Goal: Information Seeking & Learning: Compare options

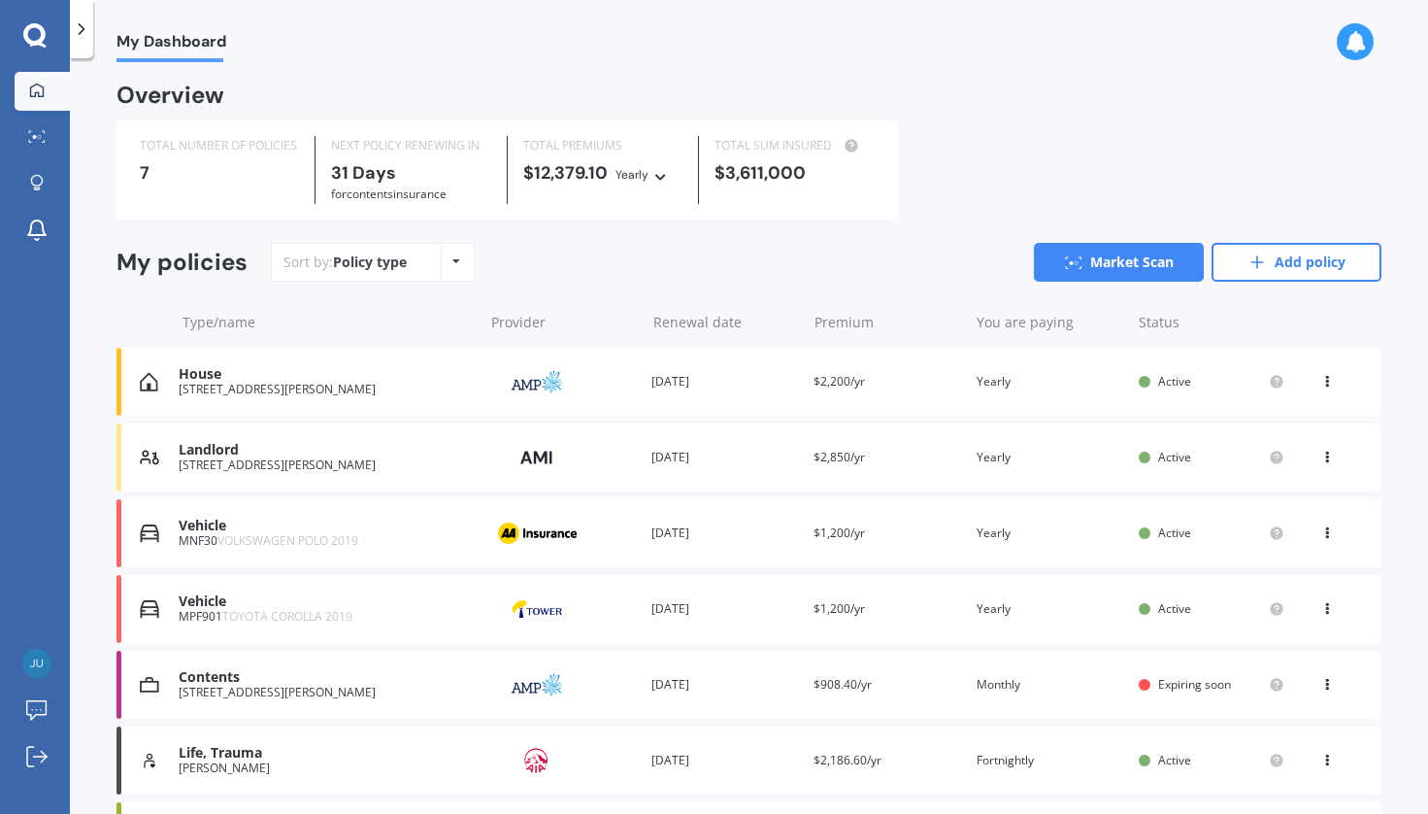
click at [84, 42] on div at bounding box center [81, 29] width 23 height 58
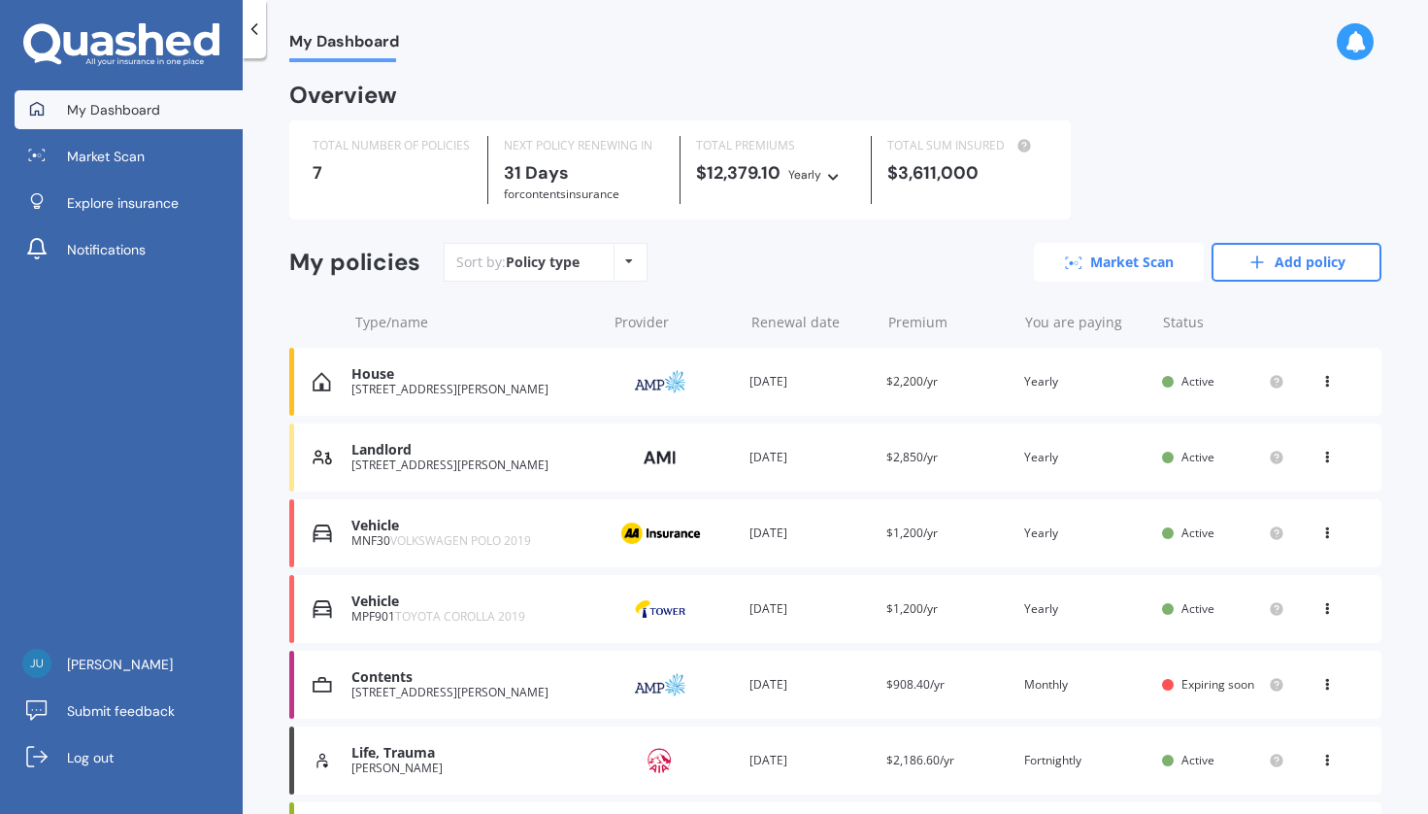
click at [1162, 279] on link "Market Scan" at bounding box center [1119, 262] width 170 height 39
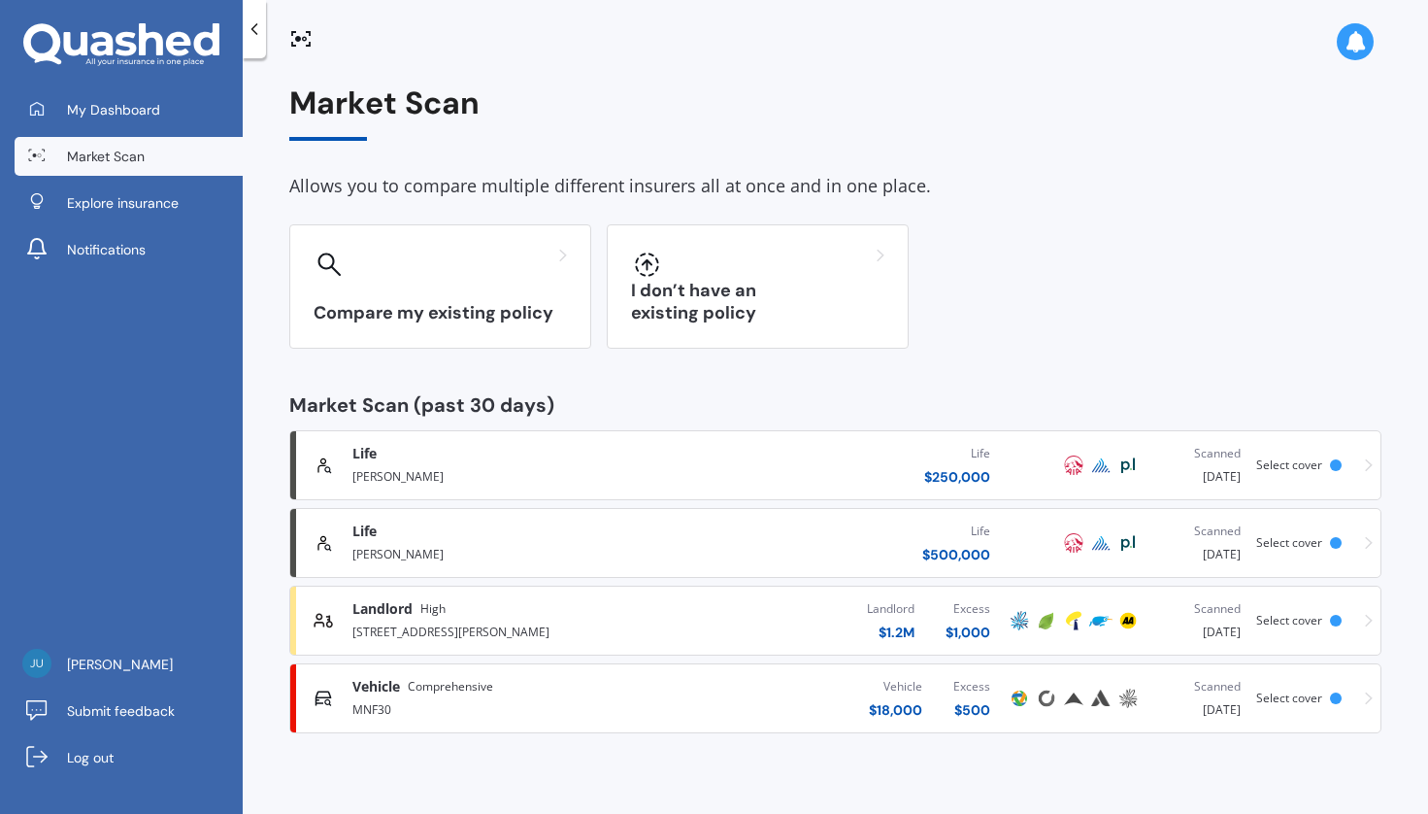
click at [833, 715] on div "Vehicle $ 18,000 Excess $ 500" at bounding box center [833, 698] width 347 height 58
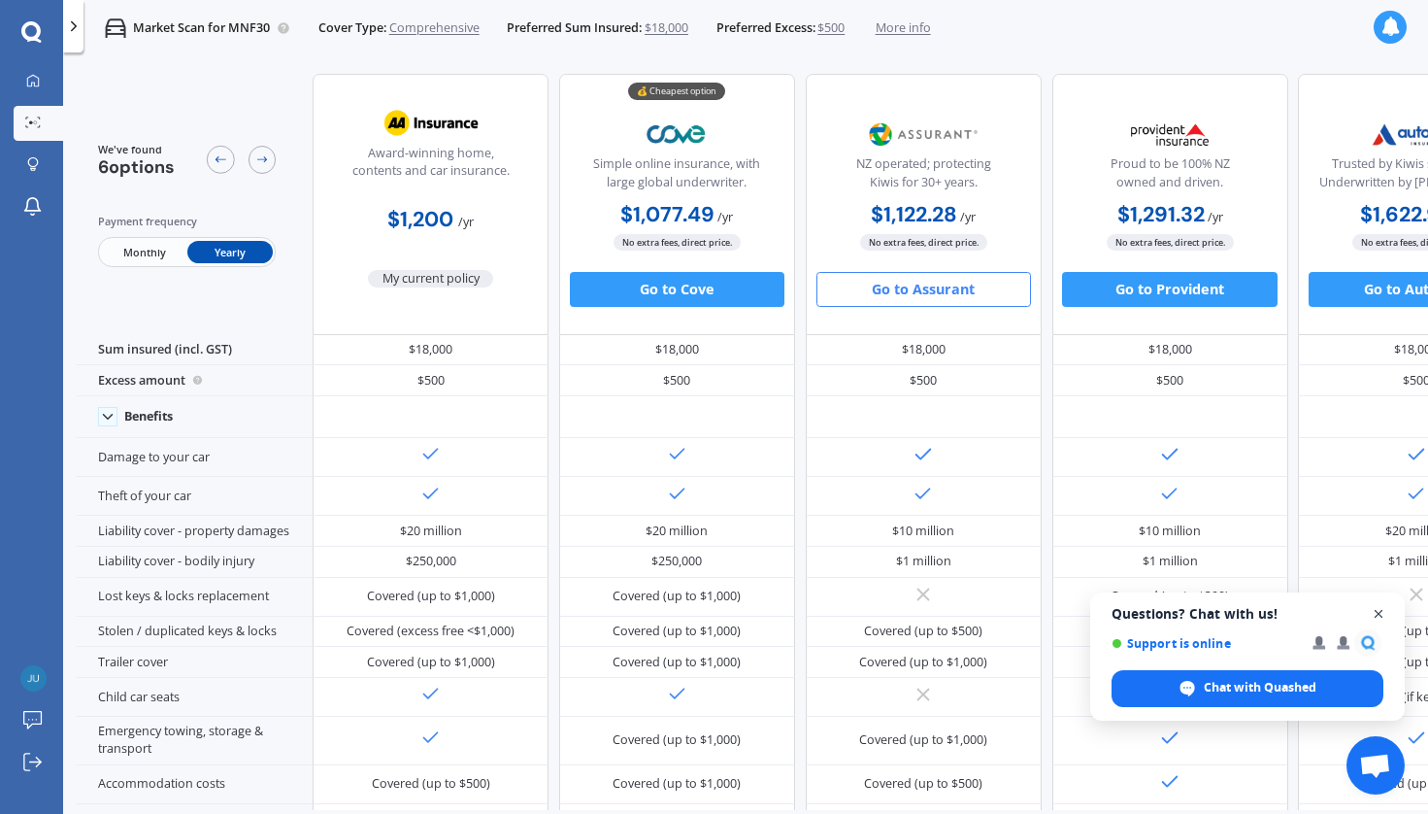
click at [1378, 610] on span "Close chat" at bounding box center [1379, 614] width 24 height 24
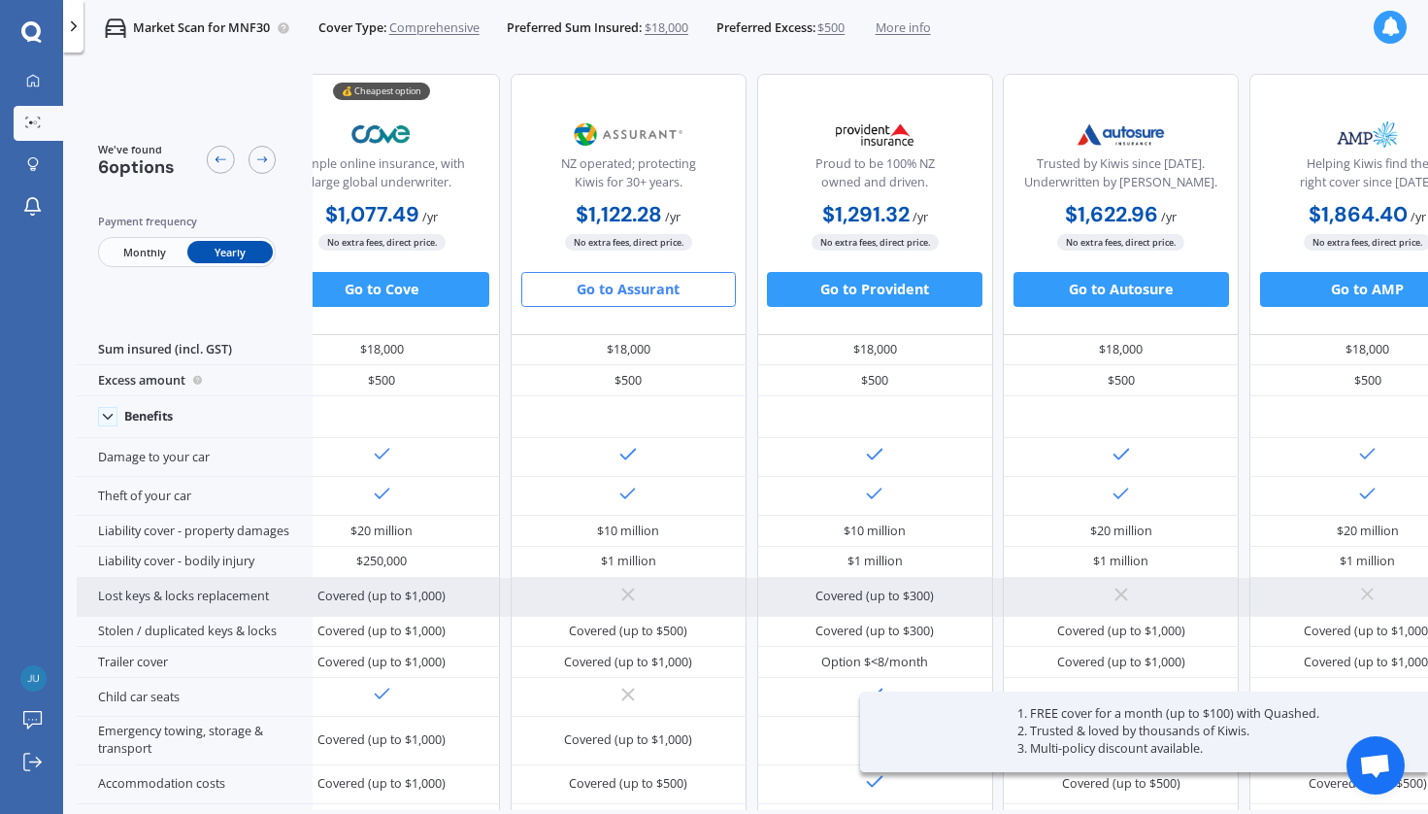
scroll to position [0, 324]
